Goal: Task Accomplishment & Management: Manage account settings

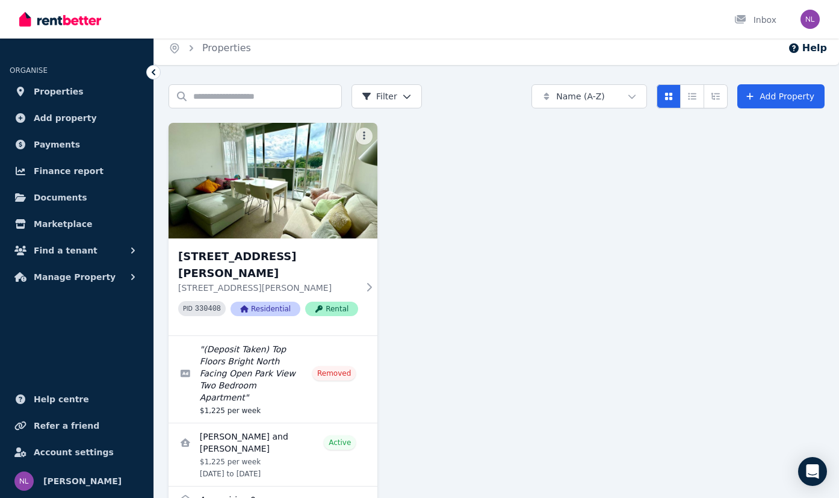
scroll to position [8, 0]
click at [800, 23] on div "Open user menu" at bounding box center [806, 19] width 26 height 39
click at [814, 24] on img "button" at bounding box center [809, 19] width 19 height 19
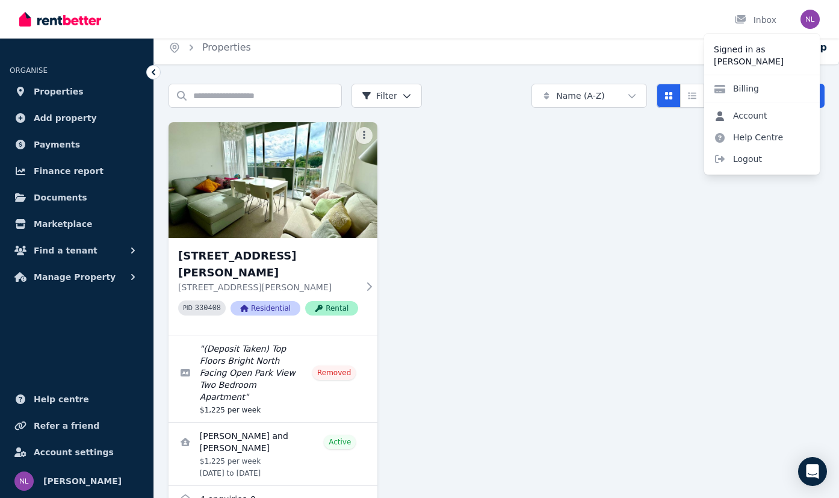
click at [760, 117] on link "Account" at bounding box center [740, 116] width 73 height 22
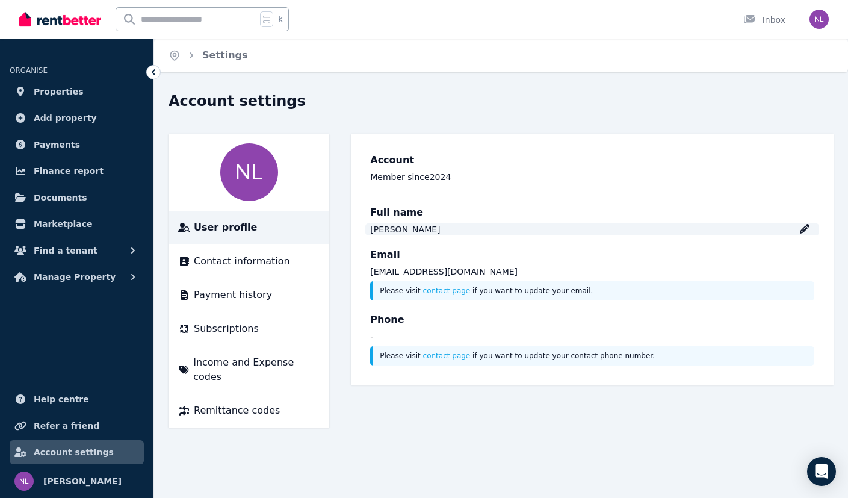
click at [812, 226] on div "[PERSON_NAME]" at bounding box center [592, 229] width 444 height 12
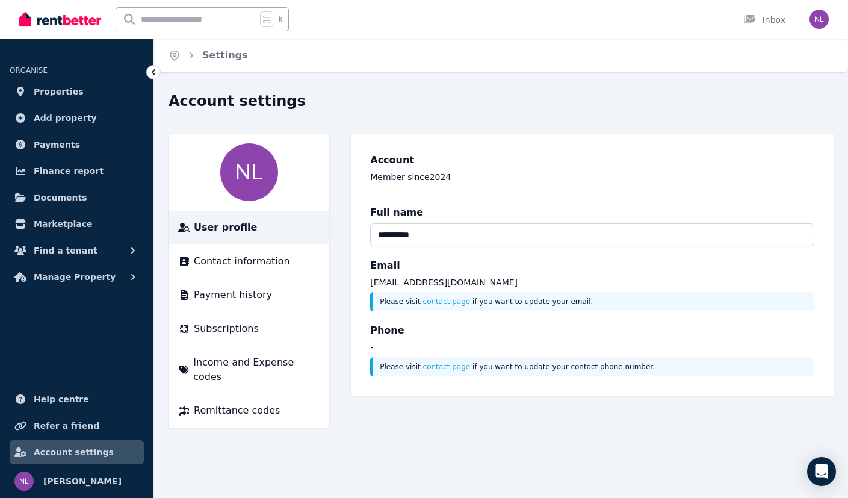
click at [472, 303] on div "**********" at bounding box center [591, 264] width 463 height 243
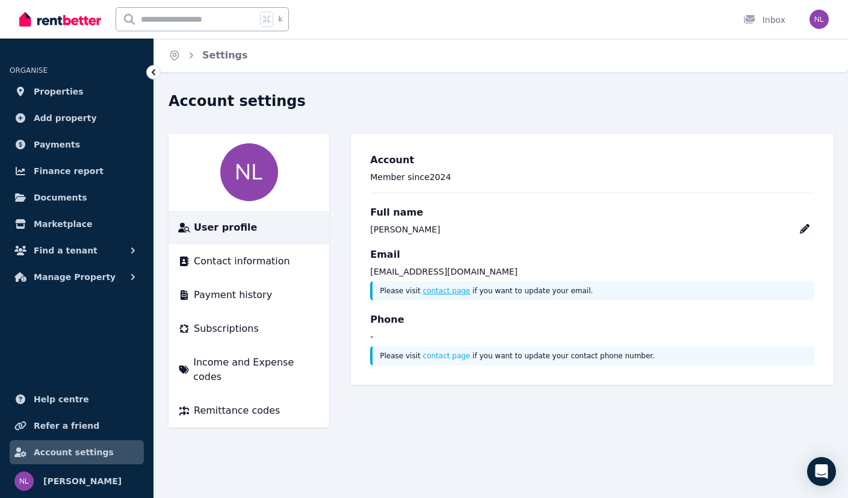
click at [442, 289] on link "contact page" at bounding box center [447, 290] width 48 height 8
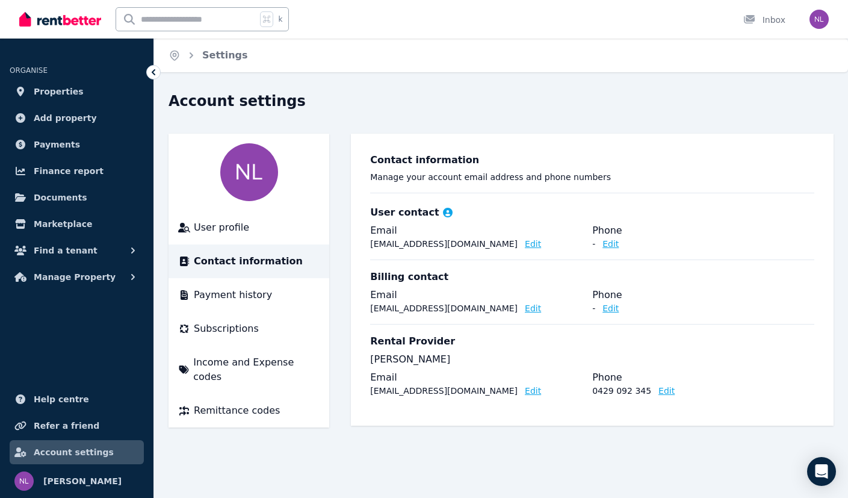
click at [525, 246] on button "Edit" at bounding box center [533, 244] width 16 height 12
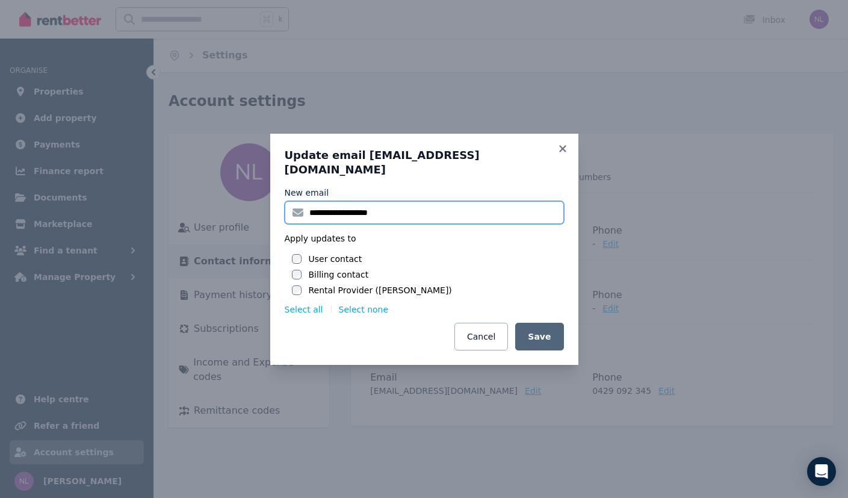
drag, startPoint x: 351, startPoint y: 206, endPoint x: 283, endPoint y: 200, distance: 67.6
click at [283, 200] on div "**********" at bounding box center [424, 249] width 308 height 231
click at [323, 207] on input "**********" at bounding box center [424, 212] width 279 height 23
type input "**********"
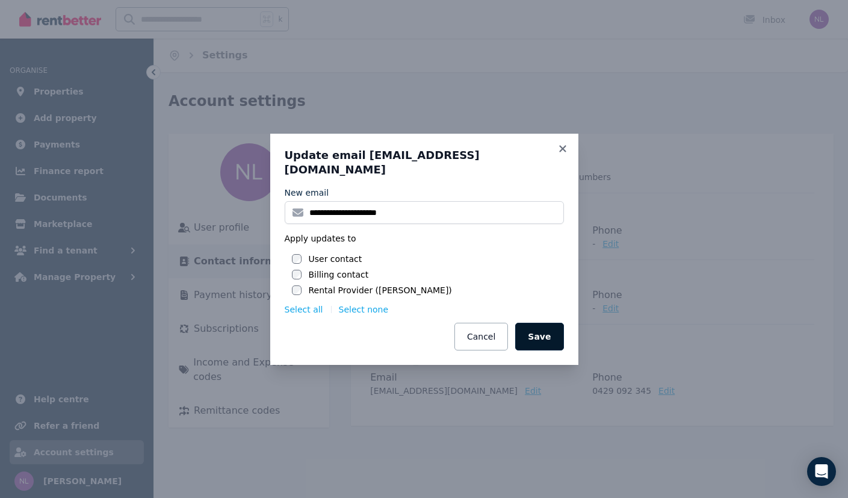
click at [546, 330] on button "Save" at bounding box center [539, 337] width 48 height 28
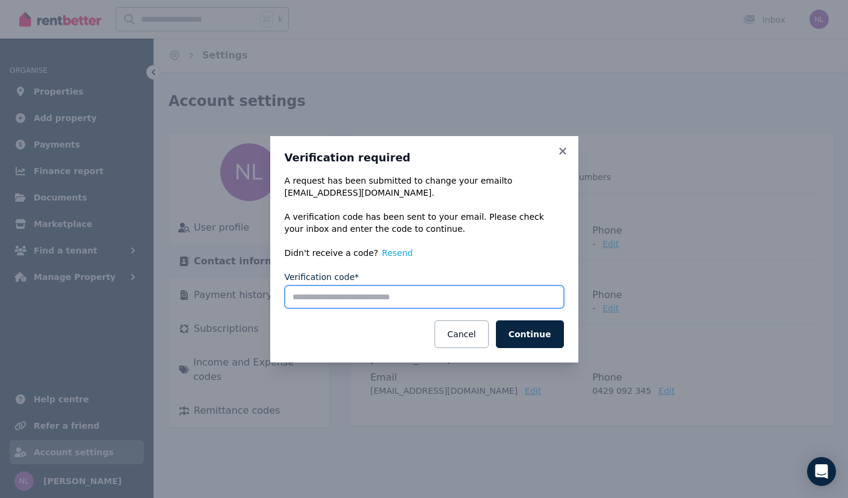
click at [374, 299] on input "Verification code*" at bounding box center [424, 296] width 279 height 23
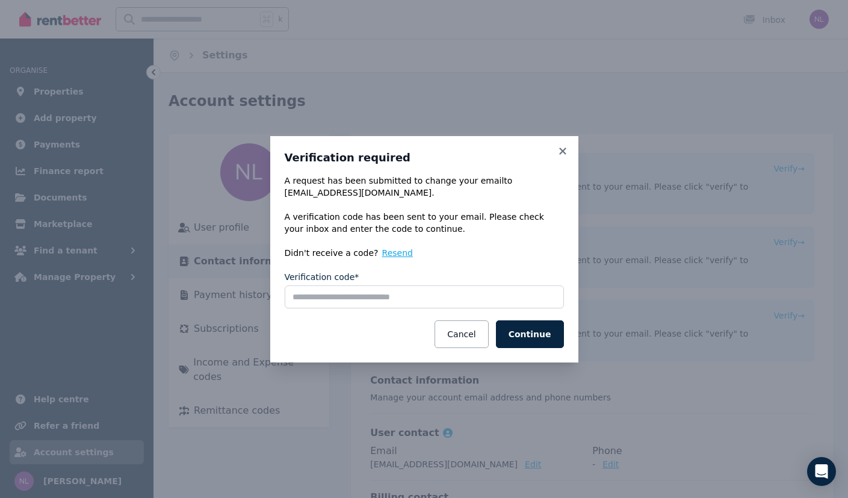
click at [388, 252] on button "Resend" at bounding box center [397, 253] width 31 height 12
click at [313, 297] on input "Verification code*" at bounding box center [424, 296] width 279 height 23
click at [310, 298] on input "Verification code*" at bounding box center [424, 296] width 279 height 23
paste input "******"
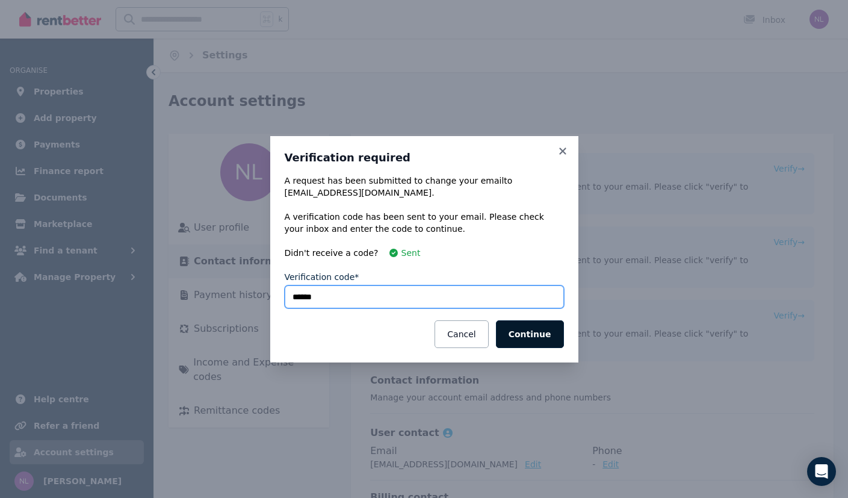
type input "******"
click at [540, 327] on button "Continue" at bounding box center [530, 334] width 68 height 28
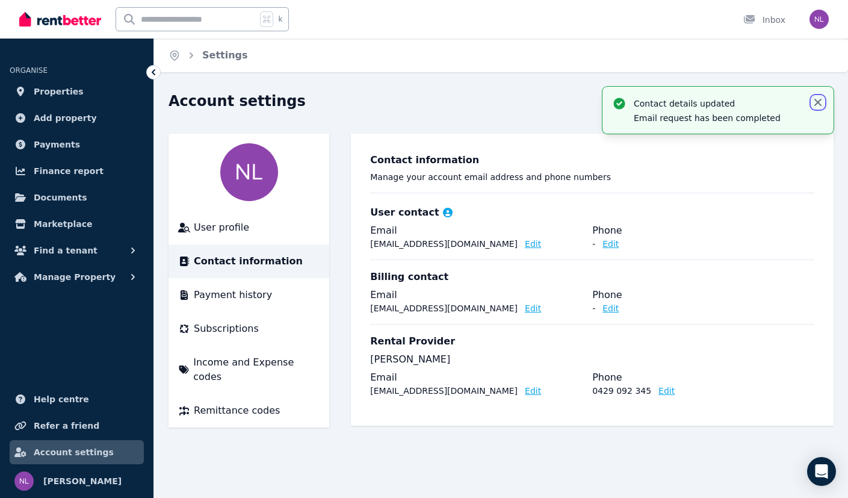
click at [818, 100] on icon "button" at bounding box center [817, 102] width 7 height 7
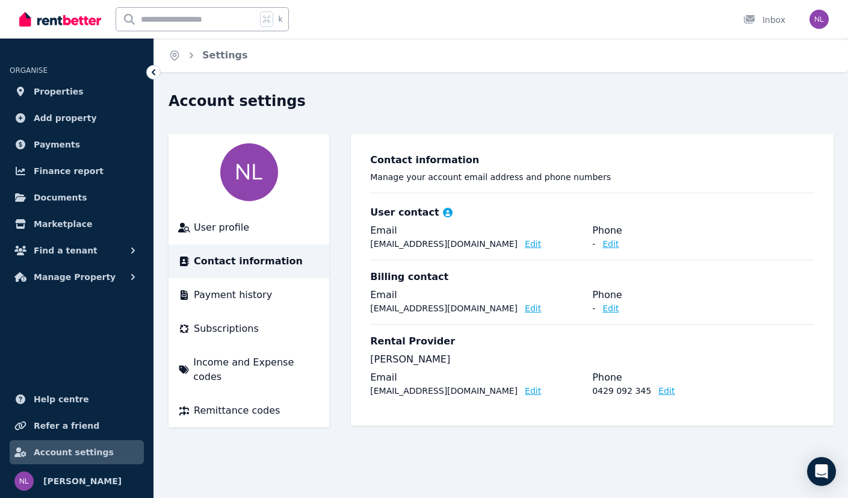
click at [616, 245] on button "Edit" at bounding box center [610, 244] width 16 height 12
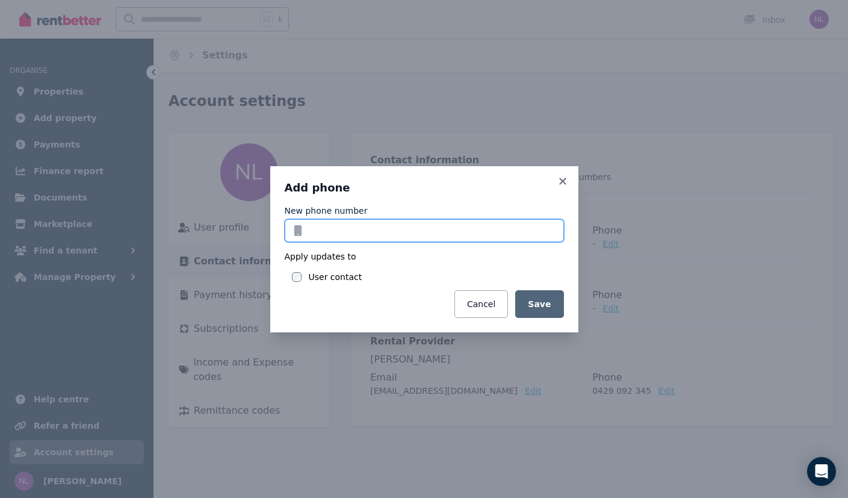
click at [442, 232] on input "New phone number" at bounding box center [424, 230] width 279 height 23
type input "**********"
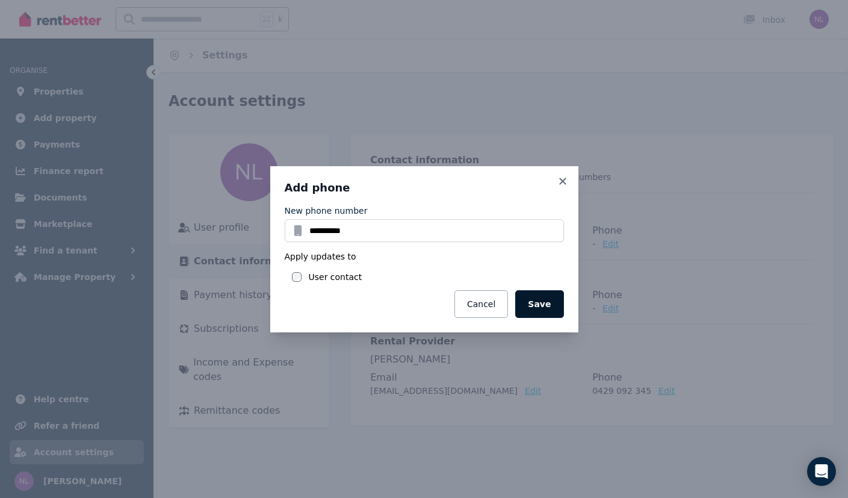
click at [544, 303] on button "Save" at bounding box center [539, 304] width 48 height 28
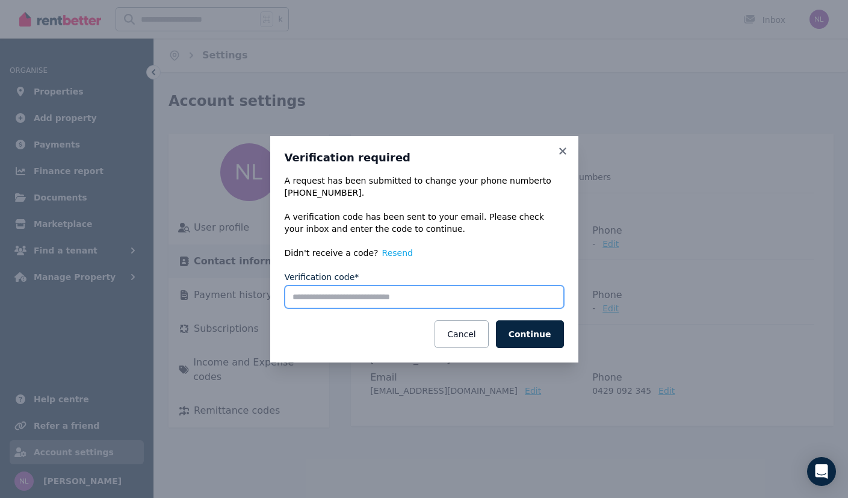
click at [470, 301] on input "Verification code*" at bounding box center [424, 296] width 279 height 23
click at [400, 296] on input "Verification code*" at bounding box center [424, 296] width 279 height 23
click at [388, 250] on button "Resend" at bounding box center [397, 253] width 31 height 12
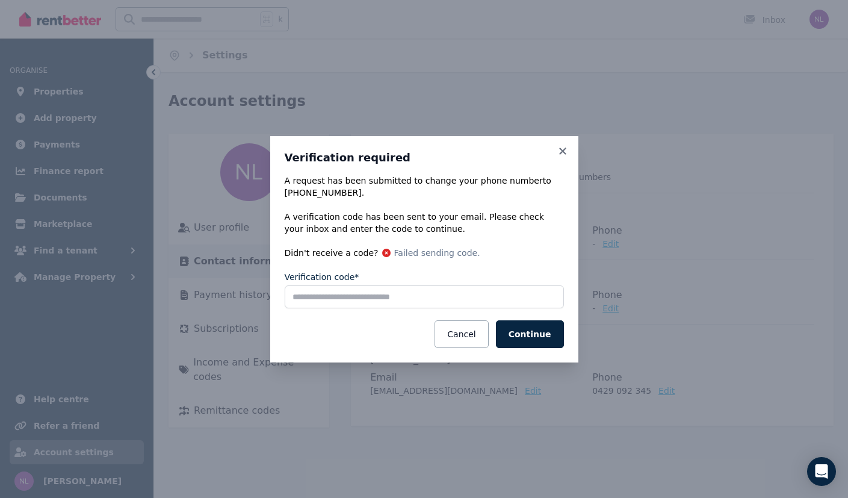
click at [310, 281] on label "Verification code*" at bounding box center [322, 277] width 75 height 12
click at [310, 285] on input "Verification code*" at bounding box center [424, 296] width 279 height 23
click at [313, 295] on input "Verification code*" at bounding box center [424, 296] width 279 height 23
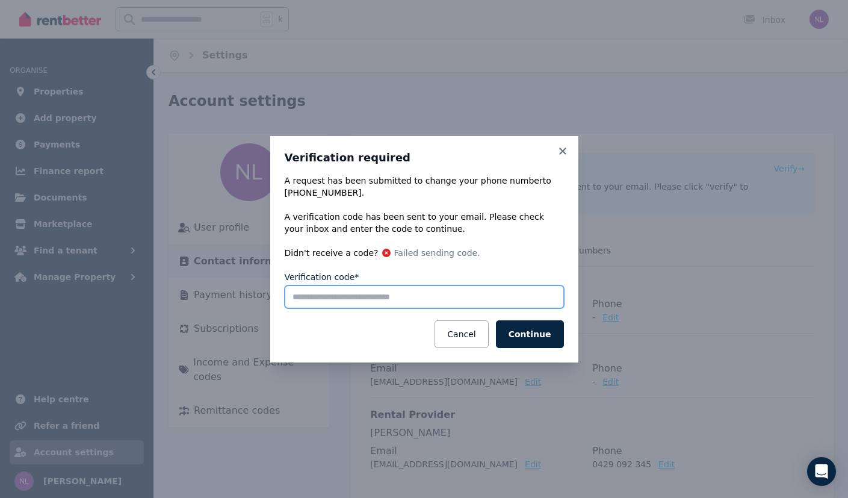
paste input "******"
type input "******"
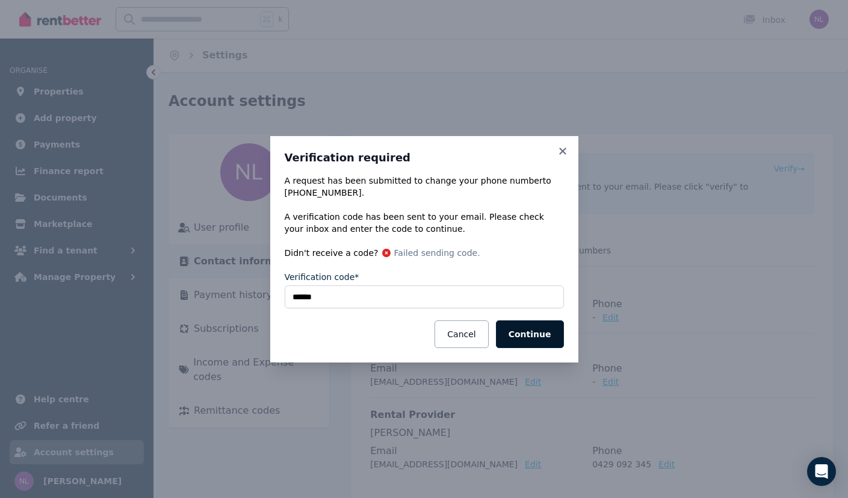
click at [524, 331] on button "Continue" at bounding box center [530, 334] width 68 height 28
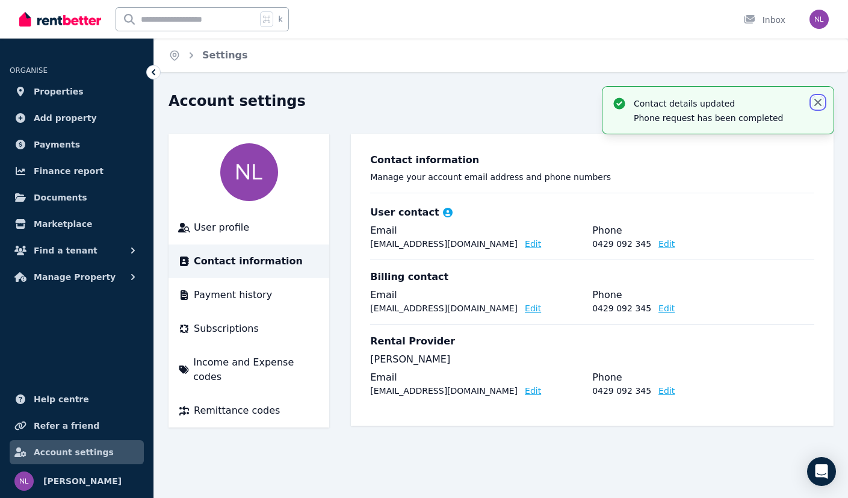
click at [818, 104] on icon "button" at bounding box center [818, 102] width 12 height 12
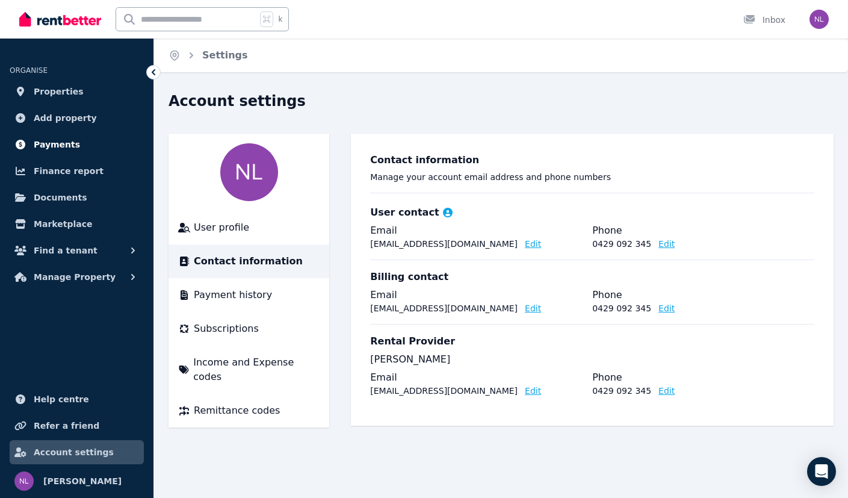
click at [54, 142] on span "Payments" at bounding box center [57, 144] width 46 height 14
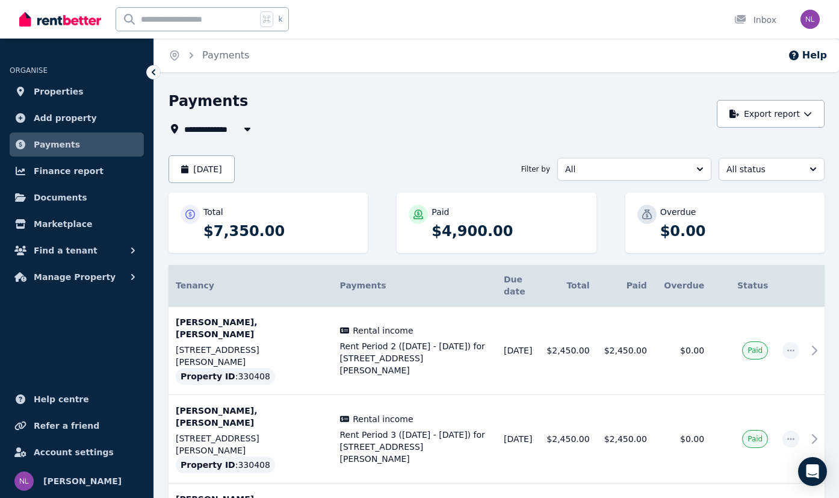
scroll to position [76, 0]
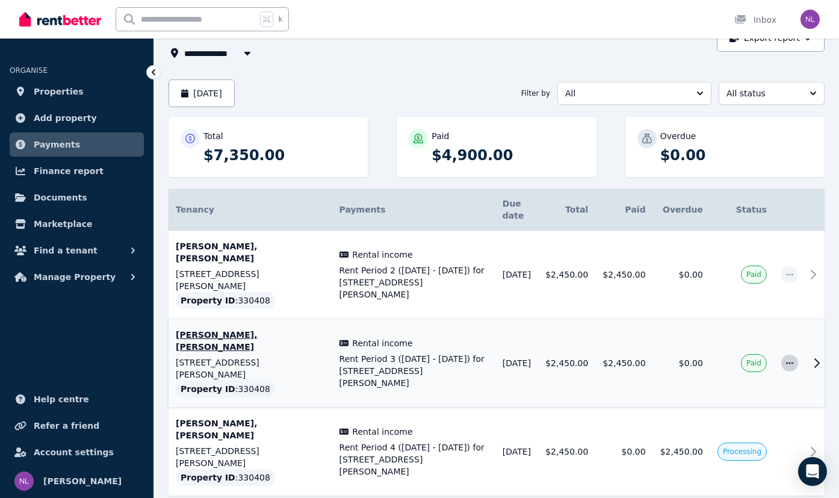
click at [789, 359] on icon "button" at bounding box center [790, 363] width 10 height 8
click at [739, 388] on span "History" at bounding box center [749, 395] width 77 height 14
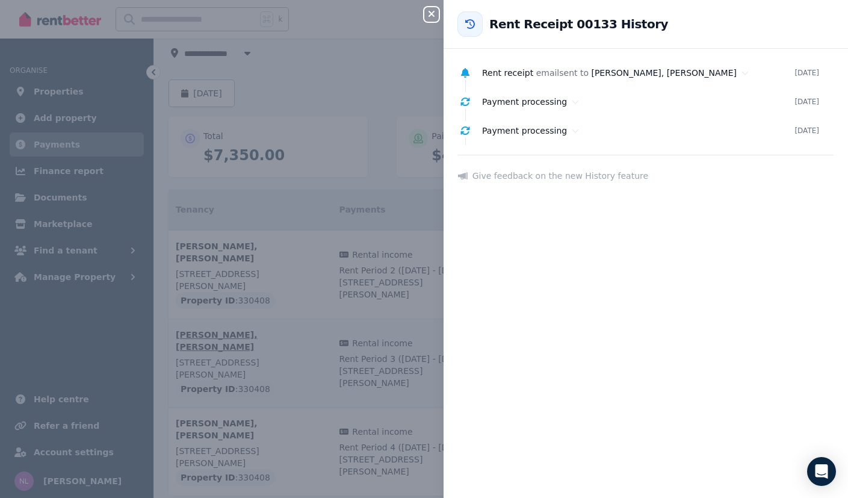
click at [433, 15] on icon "button" at bounding box center [431, 14] width 14 height 10
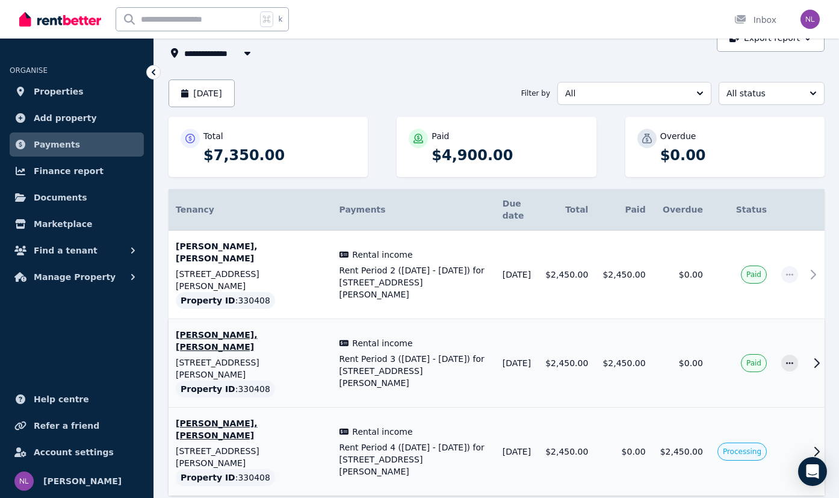
click at [814, 444] on icon at bounding box center [816, 451] width 14 height 14
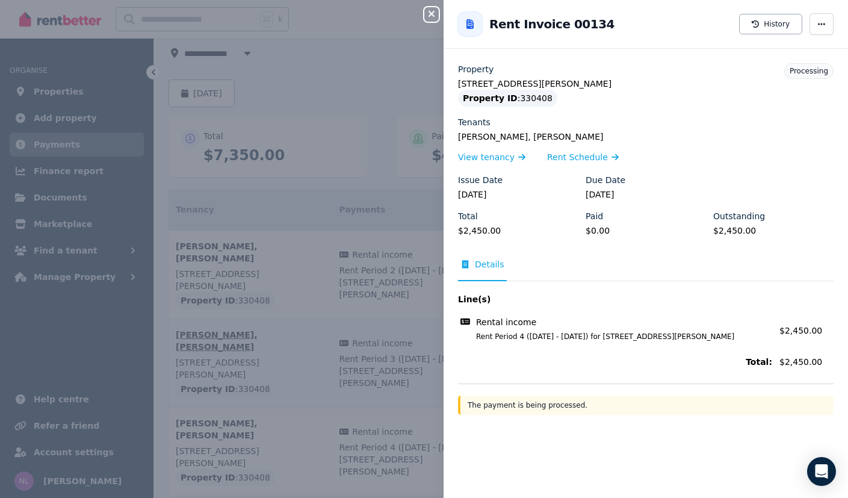
click at [431, 16] on icon "button" at bounding box center [431, 14] width 14 height 10
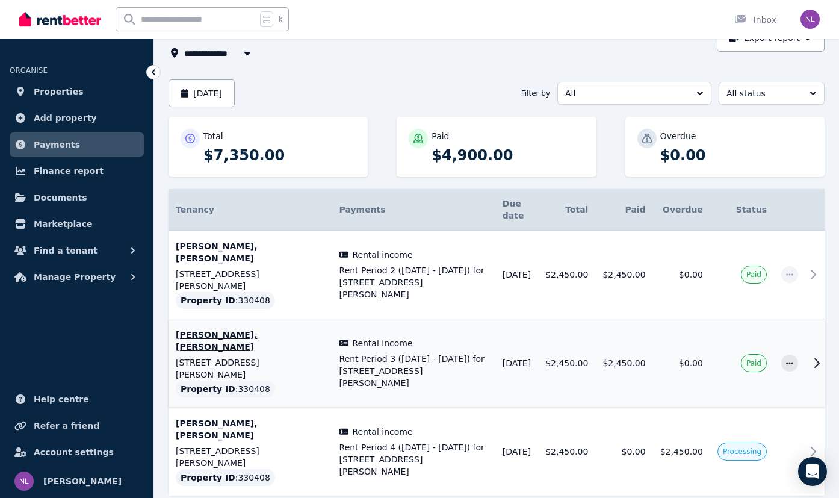
click at [48, 144] on span "Payments" at bounding box center [57, 144] width 46 height 14
click at [246, 50] on icon "button" at bounding box center [247, 53] width 12 height 10
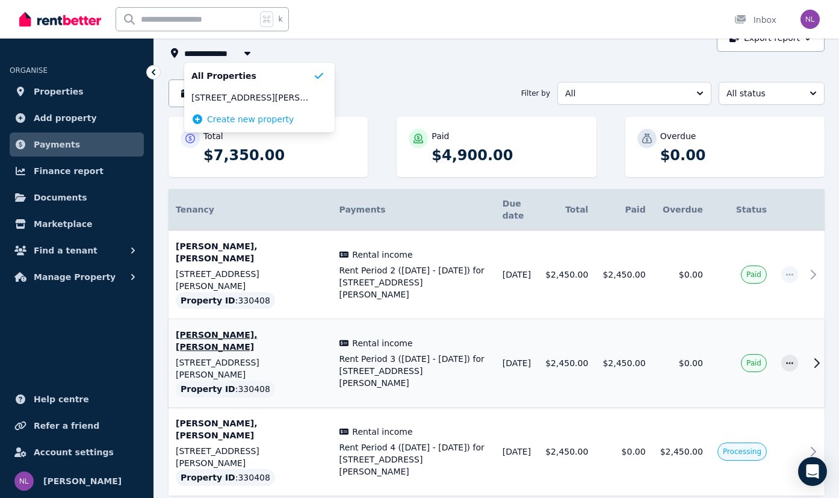
click at [391, 79] on div "[DATE] Filter by All All status" at bounding box center [496, 93] width 656 height 28
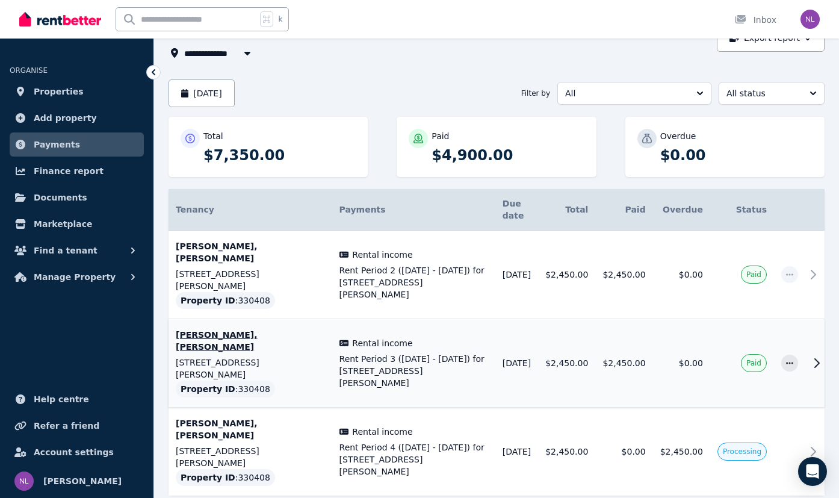
click at [230, 55] on span "All Properties" at bounding box center [223, 53] width 78 height 14
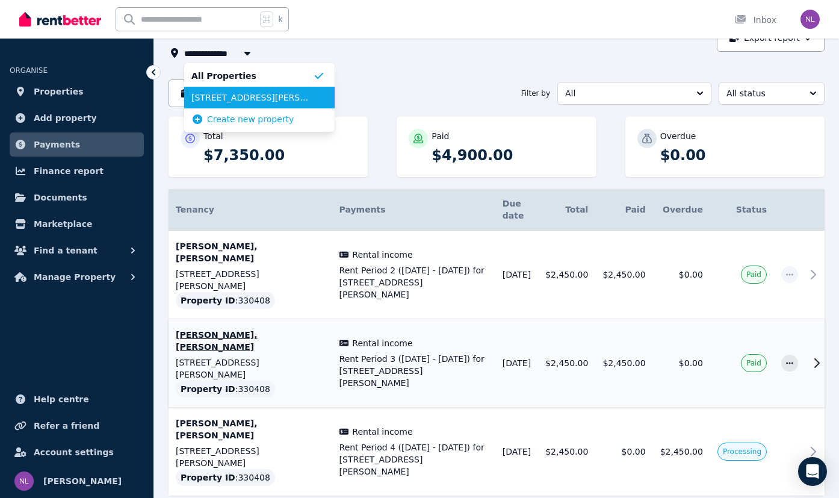
click at [225, 101] on span "[STREET_ADDRESS][PERSON_NAME]" at bounding box center [252, 97] width 122 height 12
type input "**********"
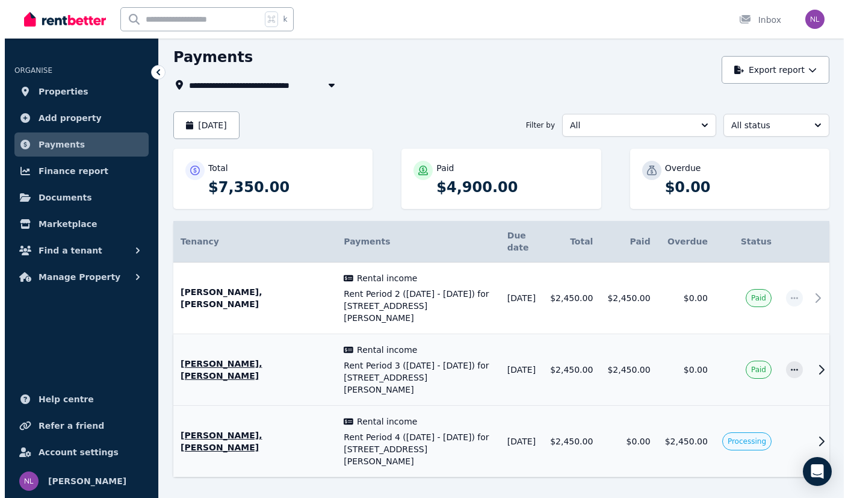
scroll to position [76, 0]
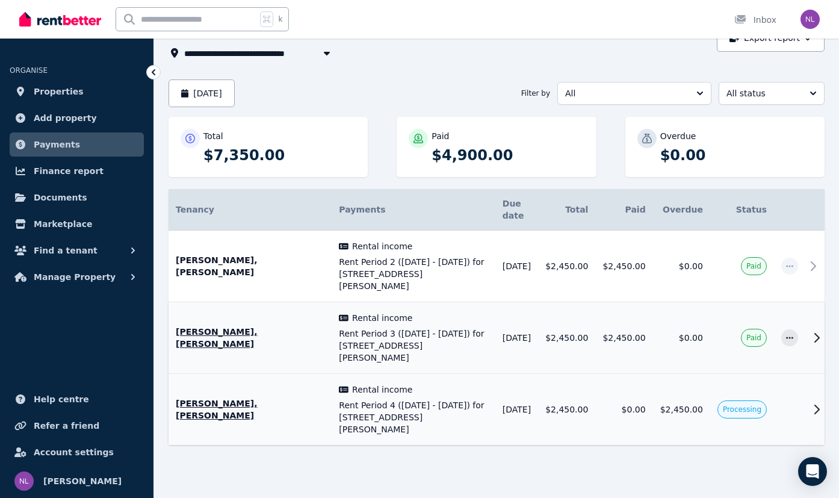
click at [811, 402] on icon at bounding box center [816, 409] width 14 height 14
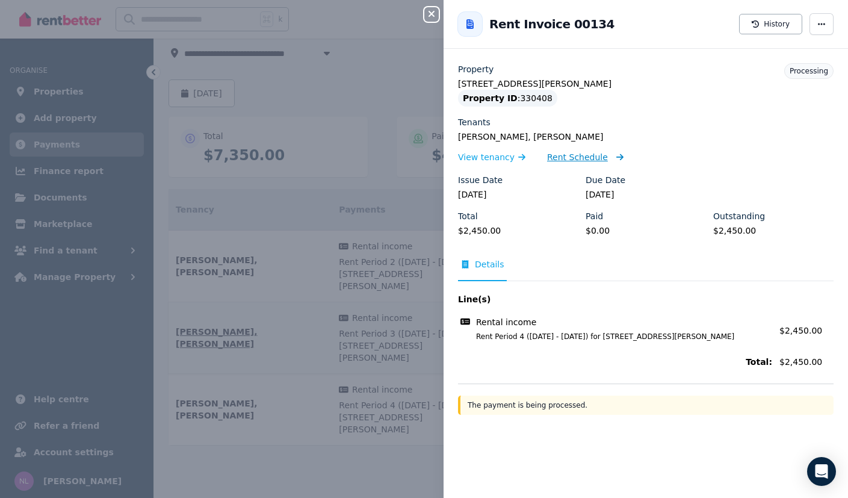
click at [578, 158] on span "Rent Schedule" at bounding box center [577, 157] width 61 height 12
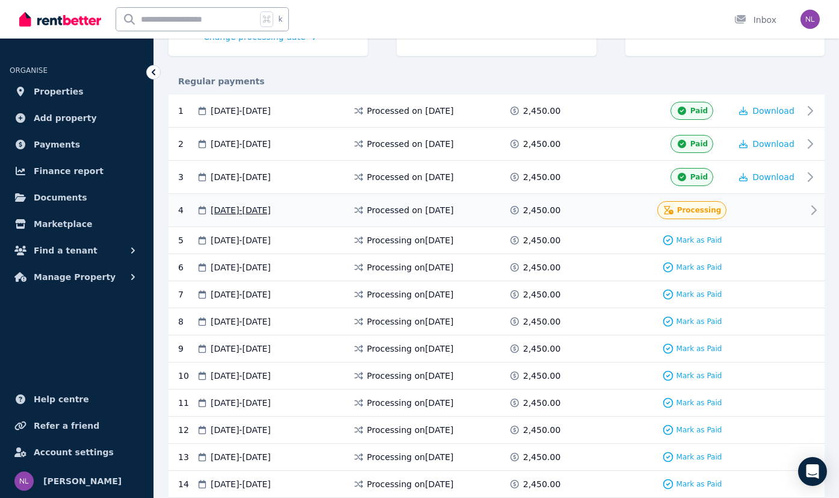
scroll to position [222, 0]
click at [37, 344] on ul "ORGANISE Properties Add property Payments Finance report Documents Marketplace …" at bounding box center [76, 274] width 153 height 447
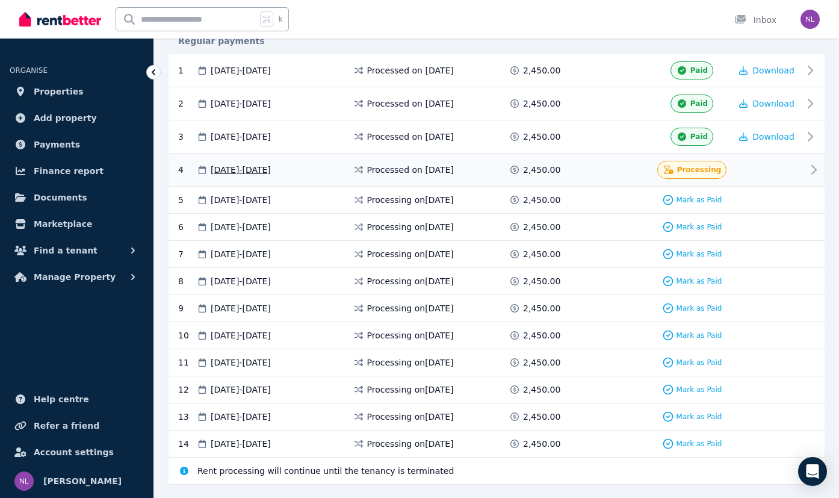
scroll to position [291, 0]
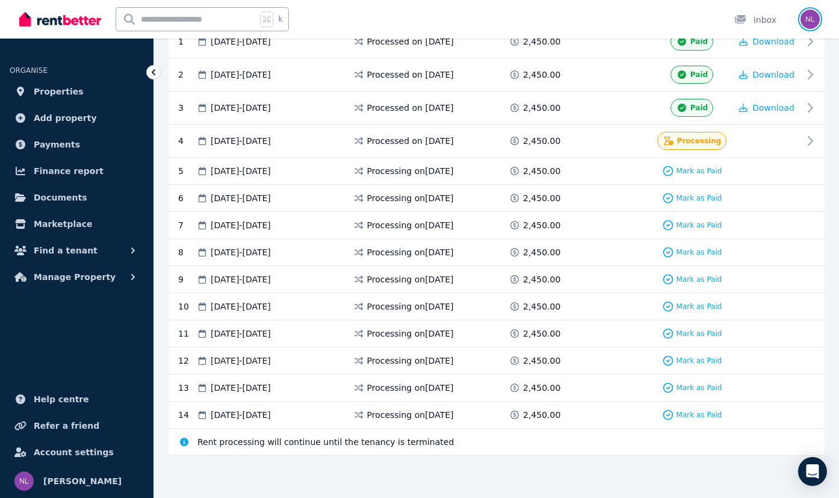
click at [809, 21] on img "button" at bounding box center [809, 19] width 19 height 19
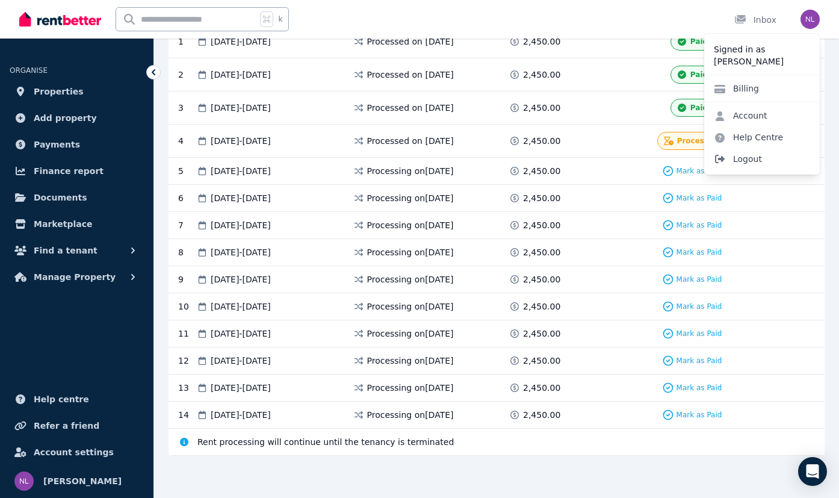
click at [756, 162] on span "Logout" at bounding box center [762, 159] width 116 height 22
